Goal: Complete application form: Complete application form

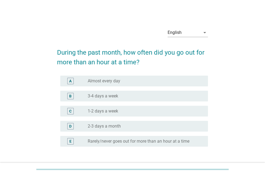
click at [125, 80] on div "radio_button_unchecked Almost every day" at bounding box center [144, 80] width 112 height 5
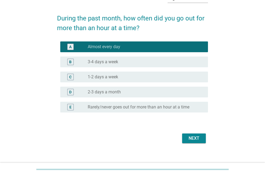
scroll to position [40, 0]
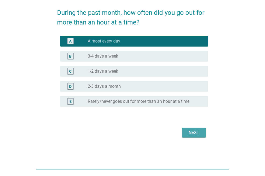
click at [195, 130] on div "Next" at bounding box center [194, 133] width 15 height 6
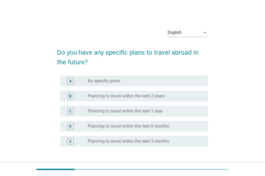
click at [121, 140] on label "Planning to travel within the next 3 months" at bounding box center [128, 141] width 81 height 5
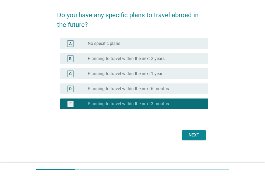
scroll to position [40, 0]
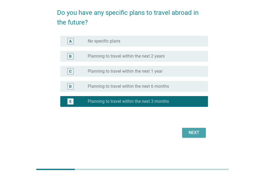
click at [191, 137] on button "Next" at bounding box center [194, 133] width 24 height 10
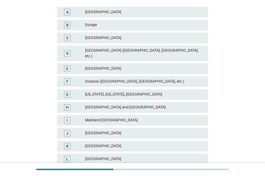
scroll to position [81, 0]
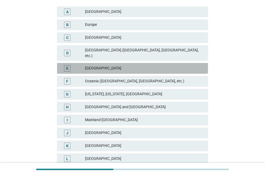
click at [128, 66] on div "[GEOGRAPHIC_DATA]" at bounding box center [144, 68] width 119 height 6
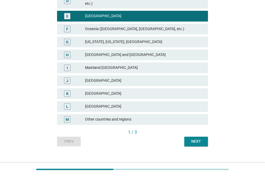
scroll to position [135, 0]
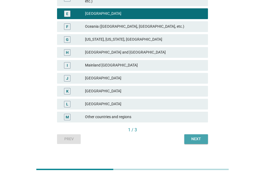
click at [203, 136] on div "Next" at bounding box center [196, 139] width 15 height 6
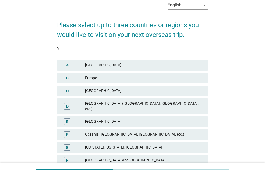
scroll to position [54, 0]
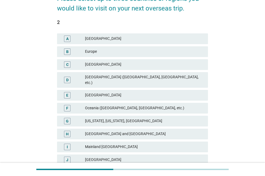
click at [142, 54] on div "Europe" at bounding box center [144, 51] width 119 height 6
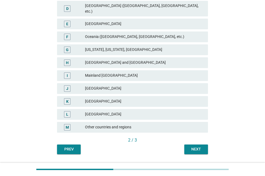
scroll to position [135, 0]
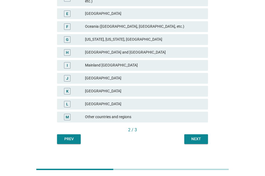
click at [202, 136] on div "Next" at bounding box center [196, 139] width 15 height 6
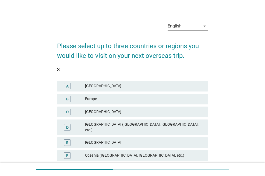
scroll to position [27, 0]
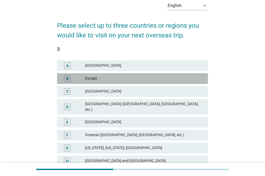
click at [144, 79] on div "Europe" at bounding box center [144, 78] width 119 height 6
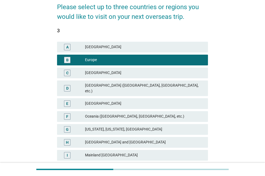
scroll to position [81, 0]
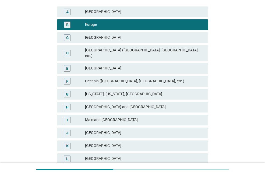
click at [146, 104] on div "[GEOGRAPHIC_DATA] and [GEOGRAPHIC_DATA]" at bounding box center [144, 107] width 119 height 6
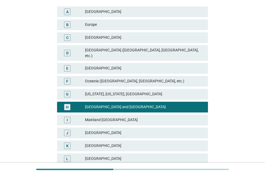
click at [143, 143] on div "[GEOGRAPHIC_DATA]" at bounding box center [144, 146] width 119 height 6
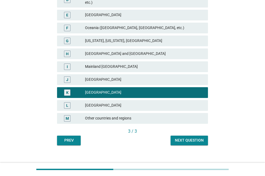
scroll to position [135, 0]
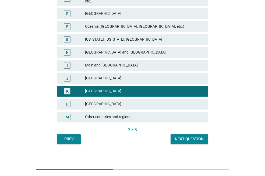
click at [188, 136] on div "Next question" at bounding box center [189, 139] width 29 height 6
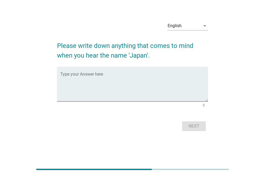
scroll to position [0, 0]
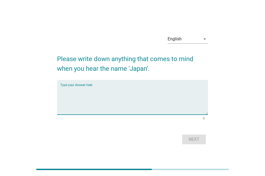
click at [155, 89] on textarea "Type your Answer here" at bounding box center [134, 100] width 148 height 28
type textarea "anime, car brand, sushi"
click at [194, 138] on div "Next" at bounding box center [194, 139] width 15 height 6
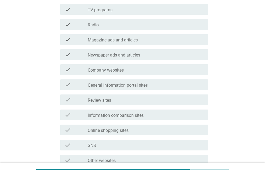
scroll to position [108, 0]
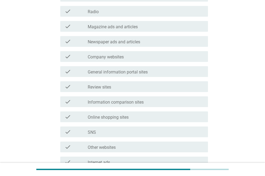
click at [140, 83] on div "check_box_outline_blank Review sites" at bounding box center [146, 86] width 116 height 6
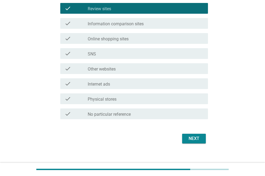
scroll to position [188, 0]
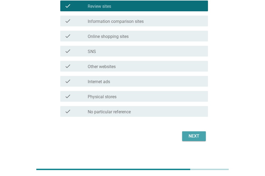
click at [189, 131] on button "Next" at bounding box center [194, 136] width 24 height 10
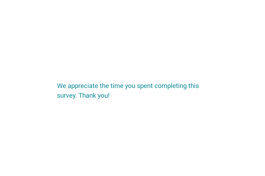
scroll to position [0, 0]
